Goal: Task Accomplishment & Management: Use online tool/utility

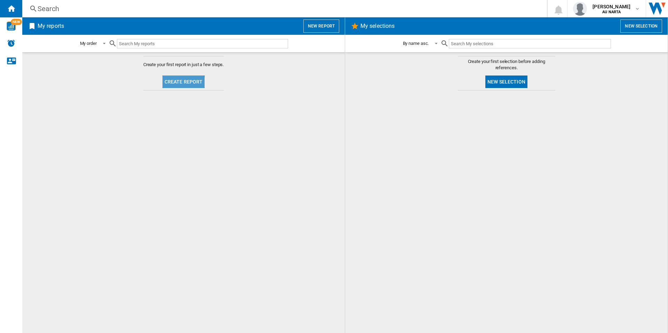
click at [178, 84] on button "Create report" at bounding box center [184, 82] width 42 height 13
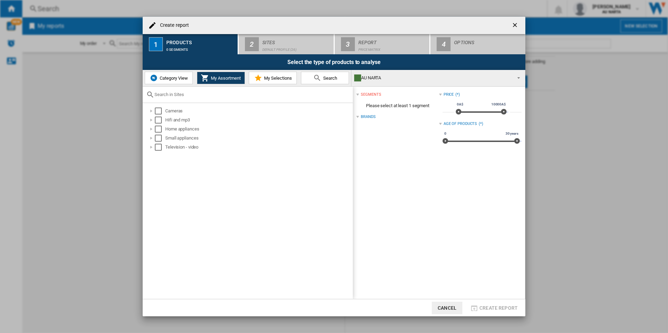
click at [166, 80] on span "Category View" at bounding box center [173, 78] width 30 height 5
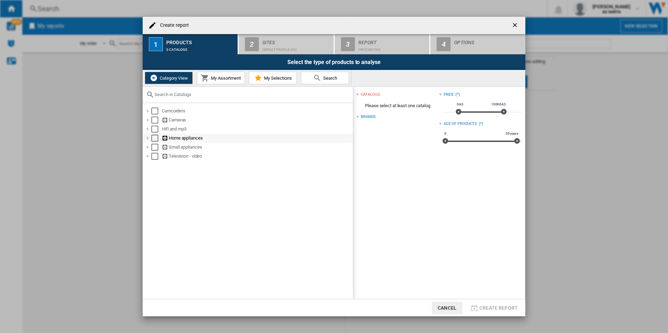
click at [149, 138] on div at bounding box center [147, 138] width 7 height 7
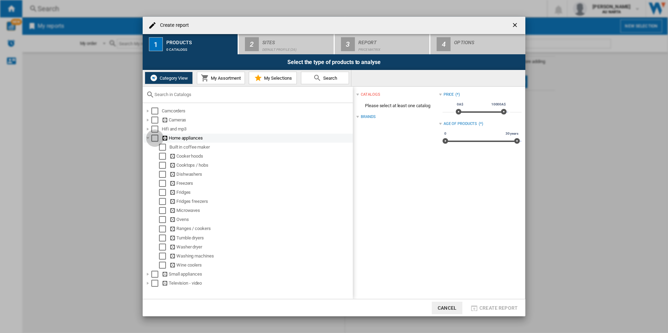
click at [156, 138] on div "Select" at bounding box center [154, 138] width 7 height 7
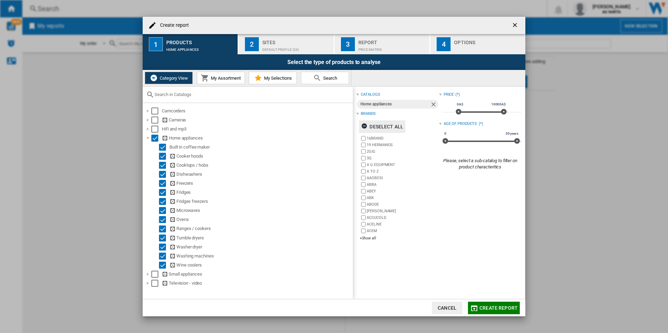
click at [387, 126] on div "Deselect all" at bounding box center [382, 126] width 42 height 13
click at [368, 240] on div "+Show all" at bounding box center [399, 238] width 79 height 5
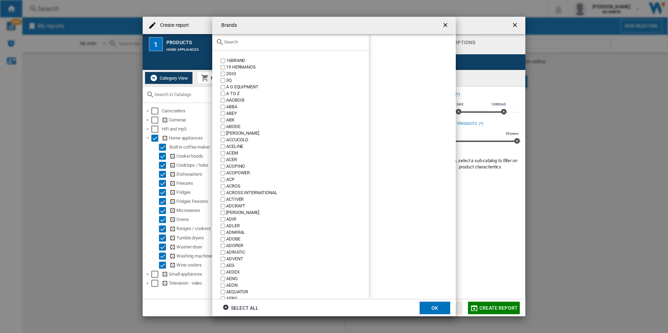
click at [274, 44] on input "text" at bounding box center [294, 41] width 141 height 5
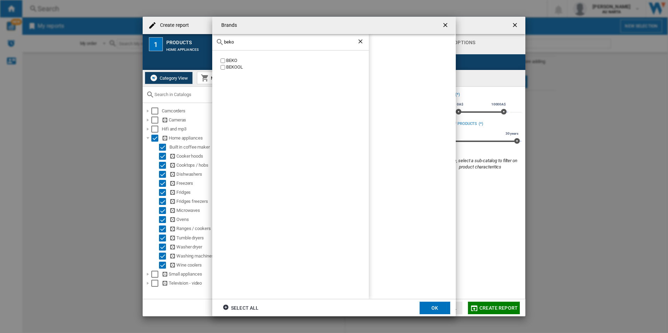
type input "beko"
click at [440, 311] on button "OK" at bounding box center [435, 308] width 31 height 13
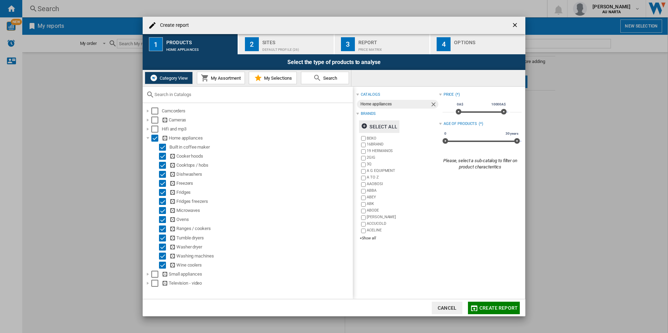
click at [270, 49] on div "Default profile (26)" at bounding box center [296, 47] width 69 height 7
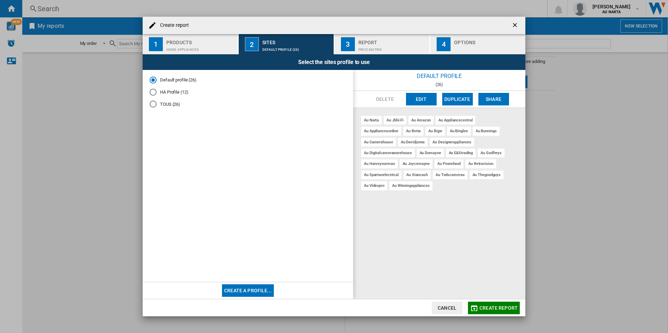
click at [352, 41] on div "3" at bounding box center [348, 44] width 14 height 14
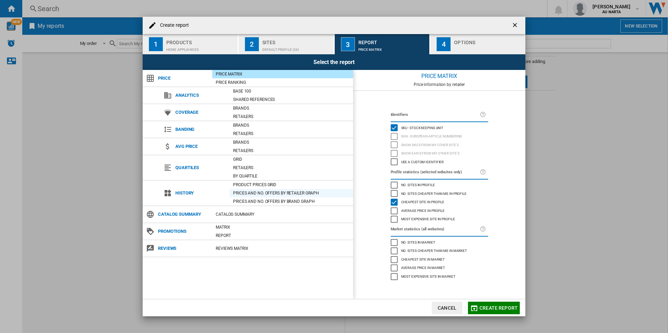
click at [263, 190] on div "Prices and No. offers by retailer graph" at bounding box center [292, 193] width 124 height 7
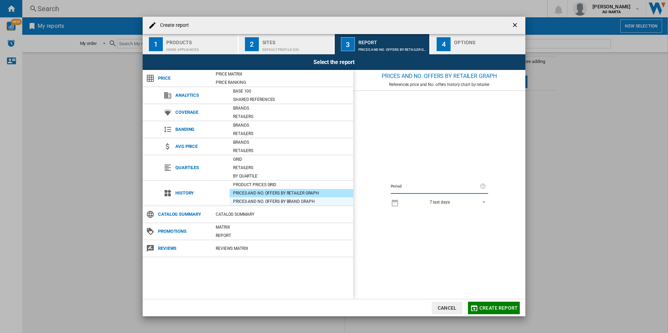
click at [268, 199] on div "Prices and No. offers by brand graph" at bounding box center [292, 201] width 124 height 7
click at [268, 188] on div "Product prices grid" at bounding box center [292, 184] width 124 height 7
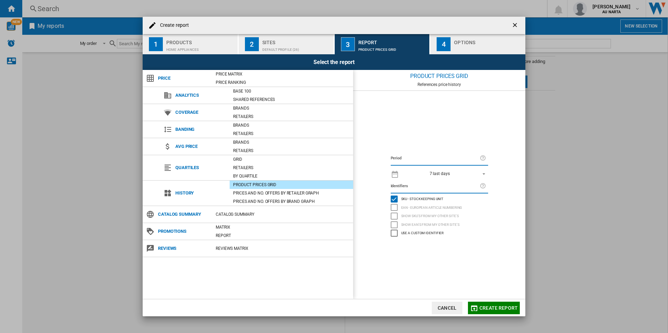
click at [445, 176] on div "7 last days" at bounding box center [440, 173] width 20 height 5
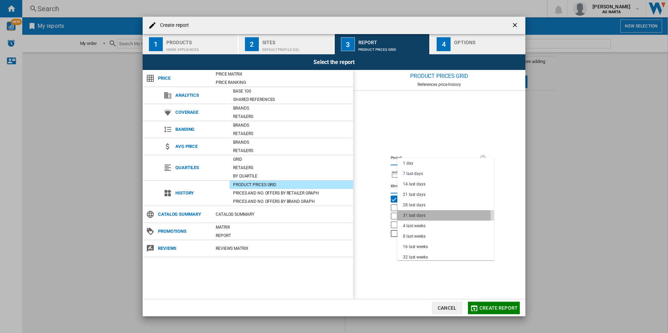
click at [424, 216] on div "31 last days" at bounding box center [414, 216] width 23 height 6
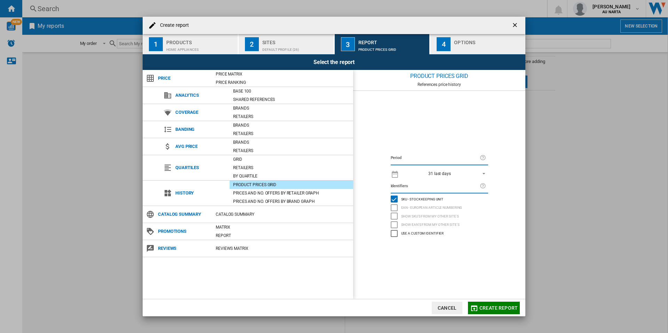
click at [496, 307] on span "Create report" at bounding box center [499, 308] width 38 height 6
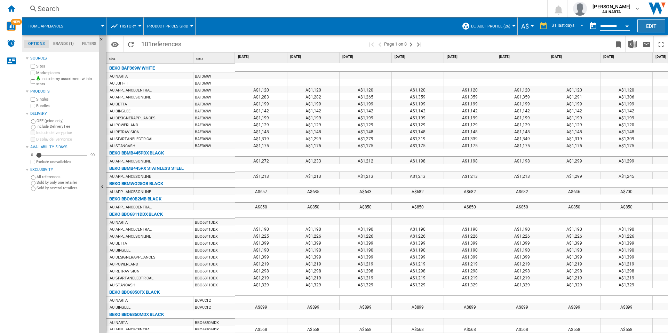
click at [642, 28] on button "Edit" at bounding box center [652, 25] width 28 height 13
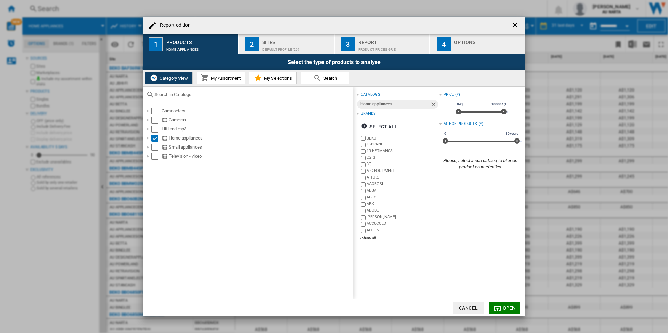
click at [375, 242] on div "BEKO 16BRAND 19 HERMANOS 2GIG 3Q A G EQUIPMENT A TO Z [GEOGRAPHIC_DATA] ABBA AB…" at bounding box center [399, 188] width 79 height 107
click at [375, 241] on div "+Show all" at bounding box center [399, 238] width 79 height 5
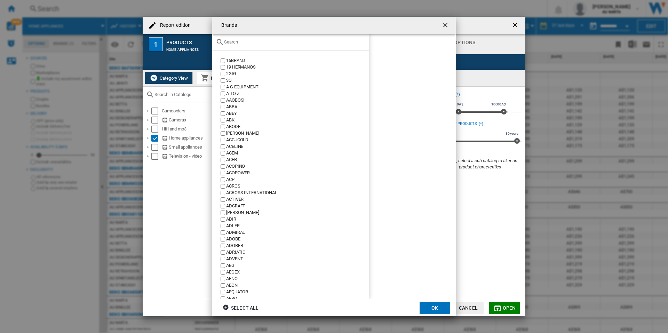
click at [292, 46] on div "Brands 16BRAND ..." at bounding box center [290, 42] width 157 height 16
click at [294, 44] on input "Brands 16BRAND ..." at bounding box center [294, 41] width 141 height 5
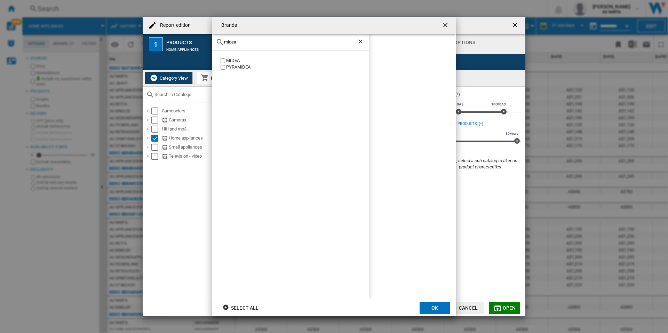
type input "midea"
click at [432, 305] on button "OK" at bounding box center [435, 308] width 31 height 13
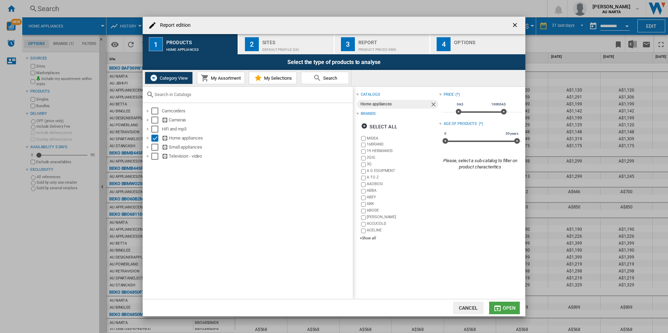
click at [499, 303] on button "Open" at bounding box center [504, 308] width 31 height 13
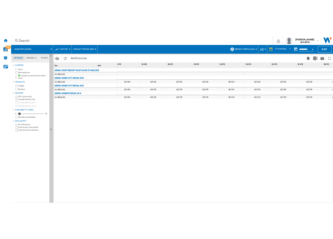
scroll to position [0, 1238]
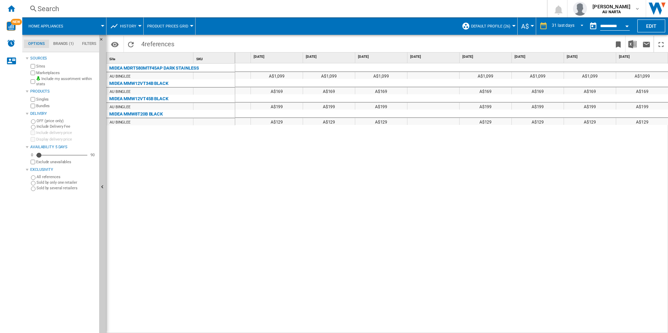
drag, startPoint x: 426, startPoint y: 149, endPoint x: 563, endPoint y: 142, distance: 137.0
click at [639, 44] on button "Download in Excel" at bounding box center [633, 44] width 14 height 16
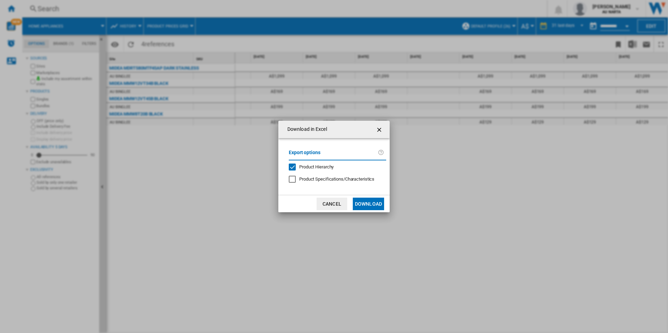
click at [365, 201] on button "Download" at bounding box center [368, 204] width 31 height 13
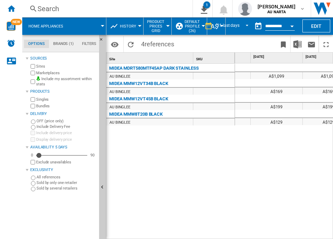
click at [154, 132] on div "MIDEA MDRT580MTF45AP DARK STAINLESS AU [GEOGRAPHIC_DATA] MIDEA MMW12VT34B BLACK…" at bounding box center [171, 150] width 129 height 172
